Goal: Navigation & Orientation: Go to known website

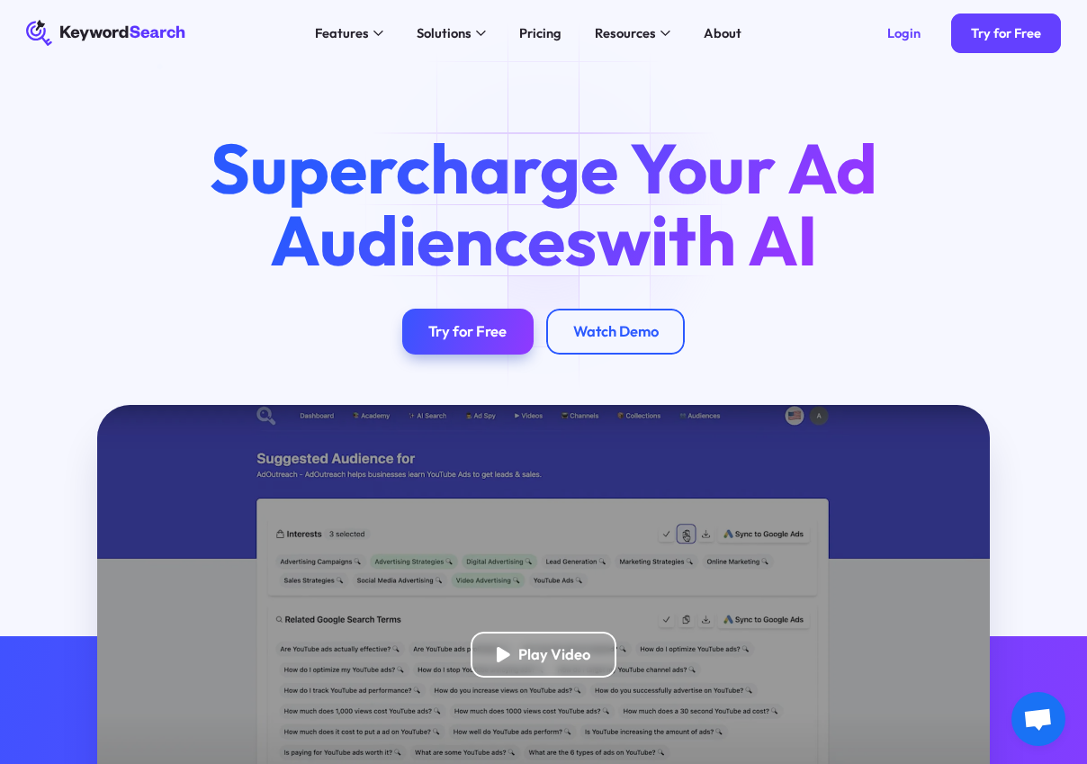
click at [137, 32] on icon at bounding box center [106, 33] width 161 height 25
